Goal: Ask a question: Seek information or help from site administrators or community

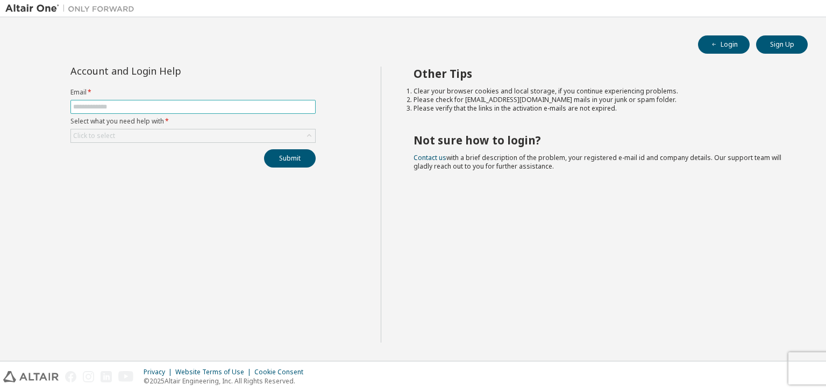
click at [170, 111] on span at bounding box center [192, 107] width 245 height 14
click at [185, 109] on input "text" at bounding box center [193, 107] width 240 height 9
type input "**********"
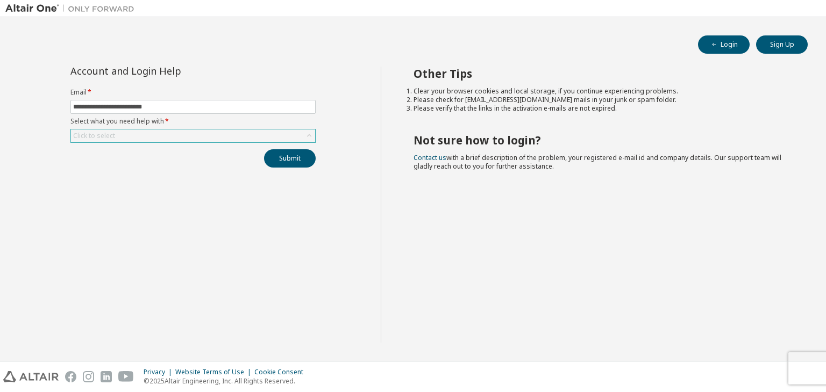
click at [160, 135] on div "Click to select" at bounding box center [193, 136] width 244 height 13
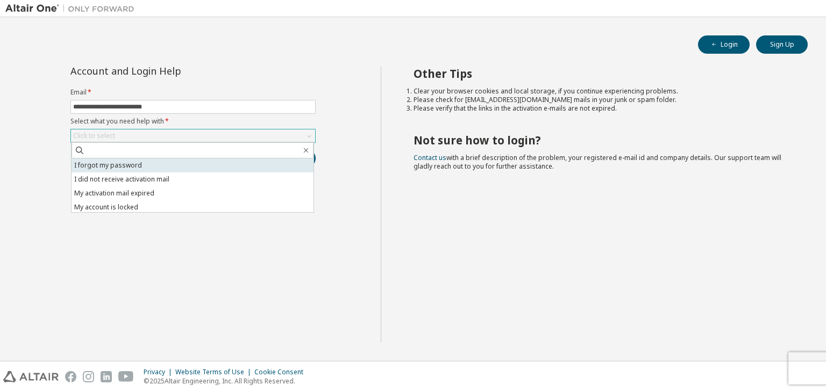
click at [155, 167] on li "I forgot my password" at bounding box center [193, 166] width 242 height 14
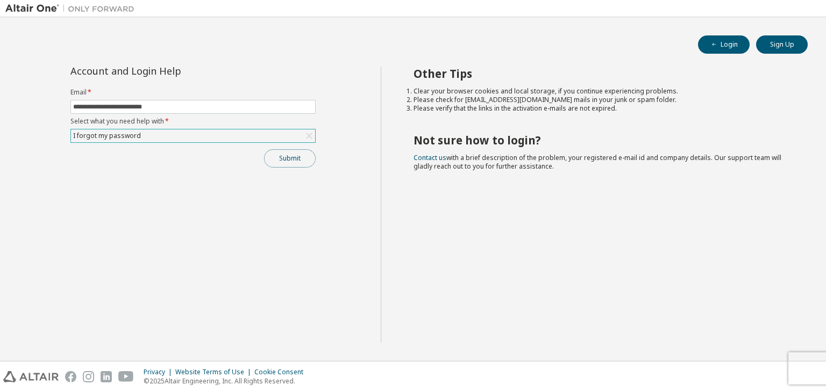
click at [284, 160] on button "Submit" at bounding box center [290, 158] width 52 height 18
